Goal: Browse casually

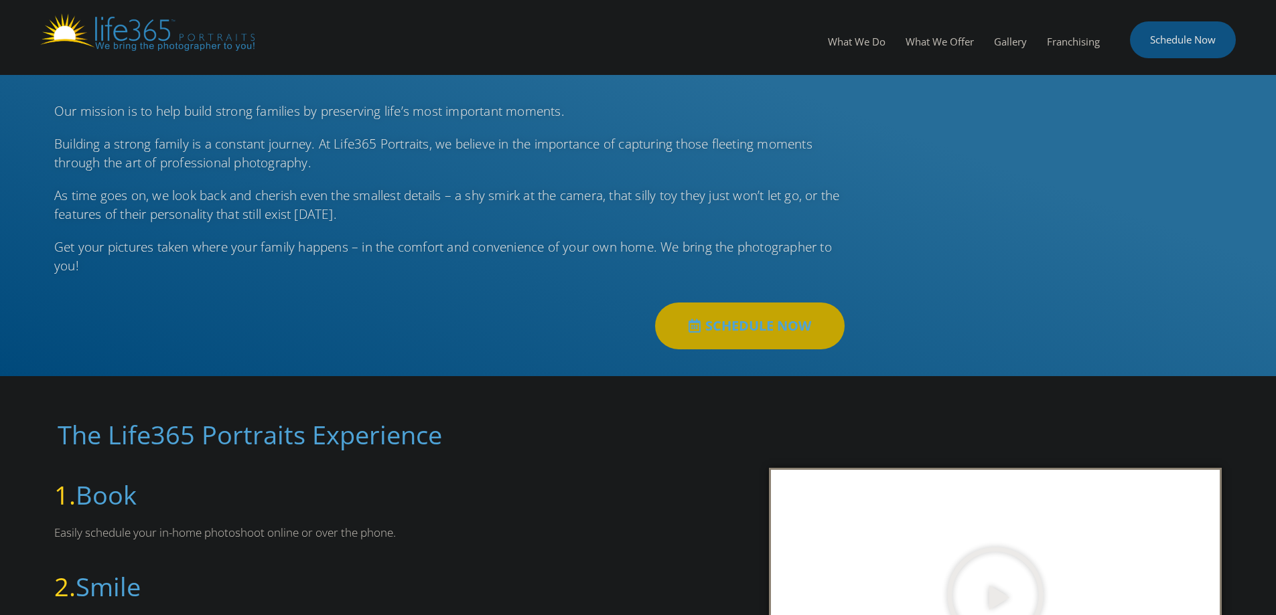
click at [1182, 48] on link "Schedule Now" at bounding box center [1183, 39] width 106 height 37
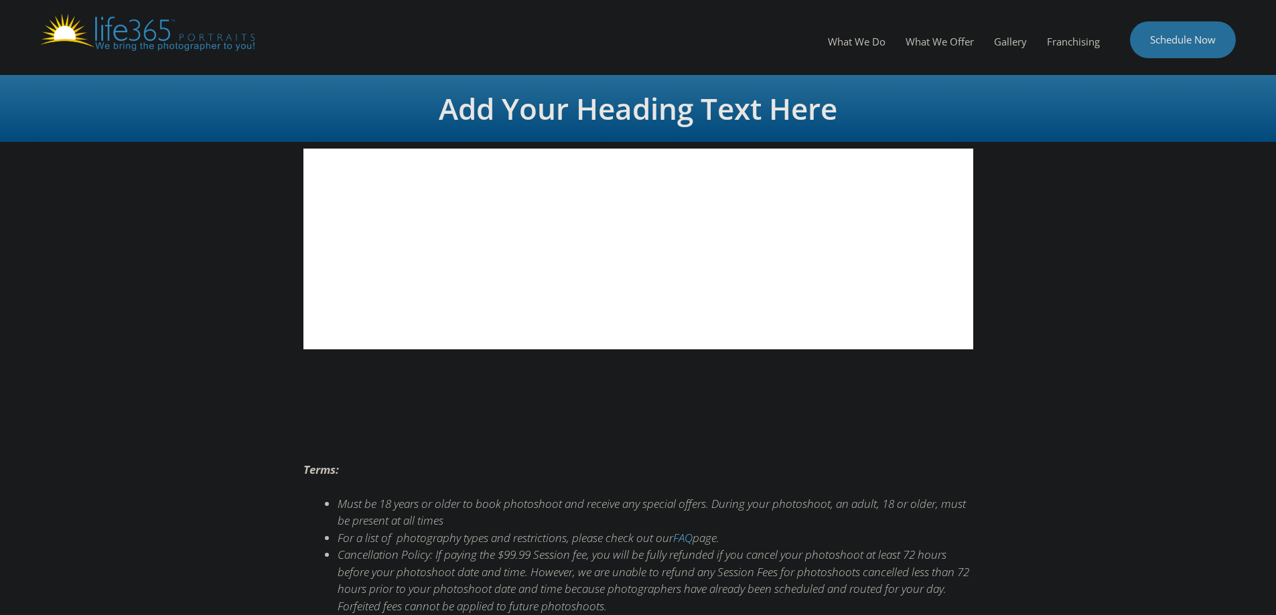
click at [209, 39] on img at bounding box center [147, 31] width 214 height 37
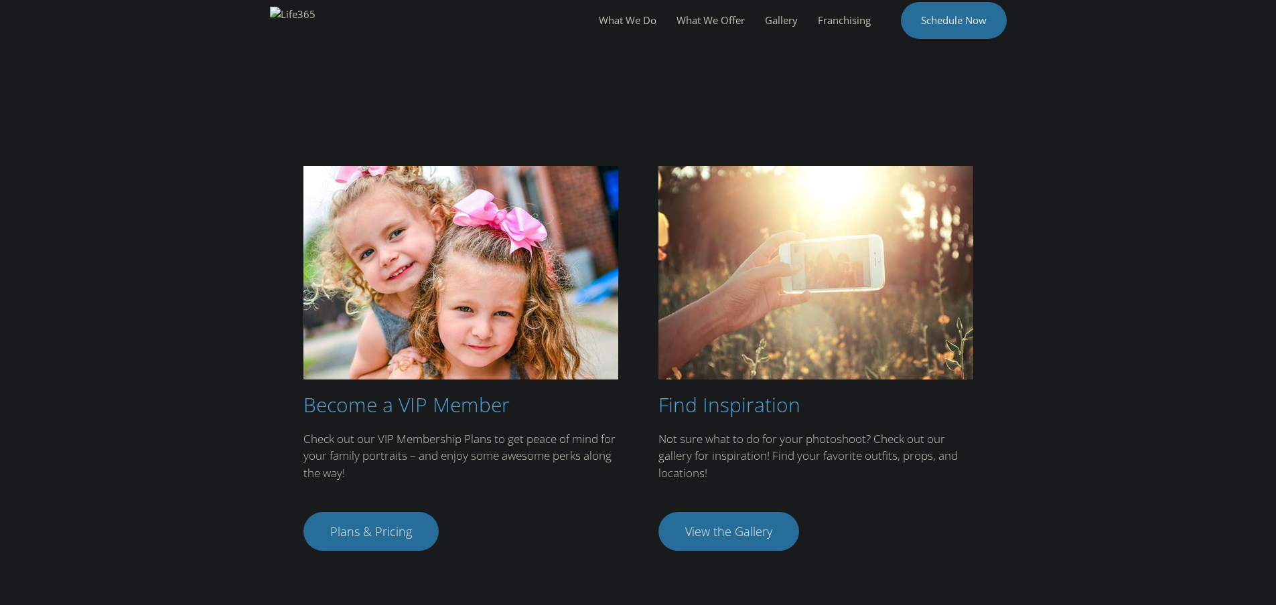
scroll to position [2272, 0]
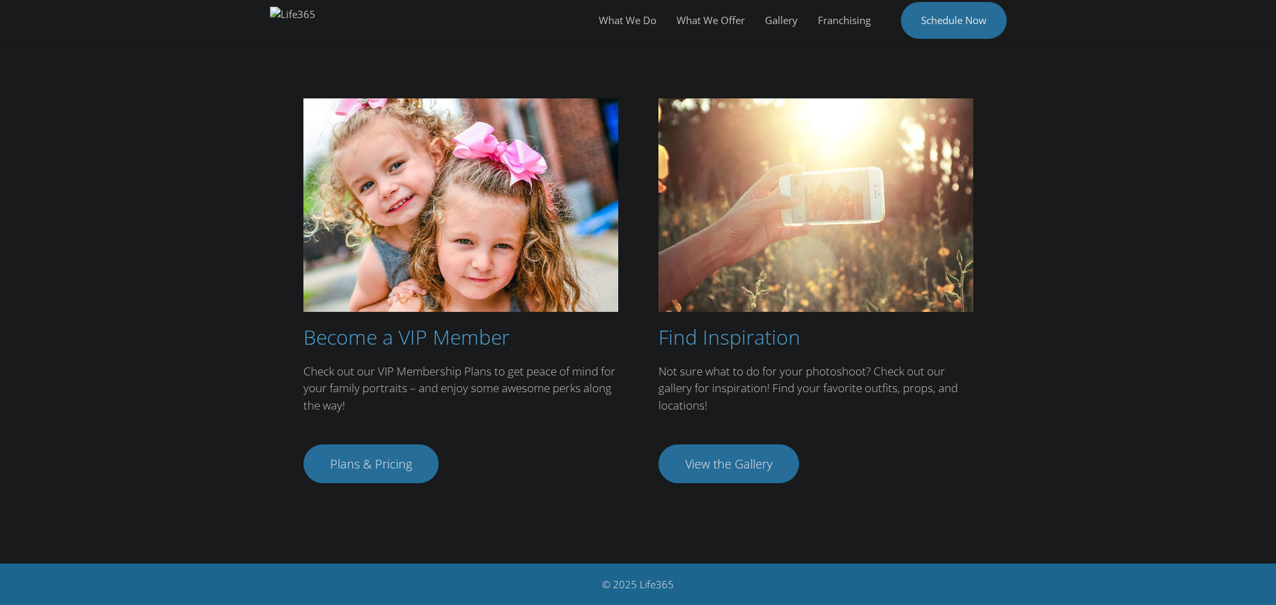
click at [725, 474] on link "View the Gallery" at bounding box center [728, 464] width 141 height 39
